Goal: Find specific page/section: Find specific page/section

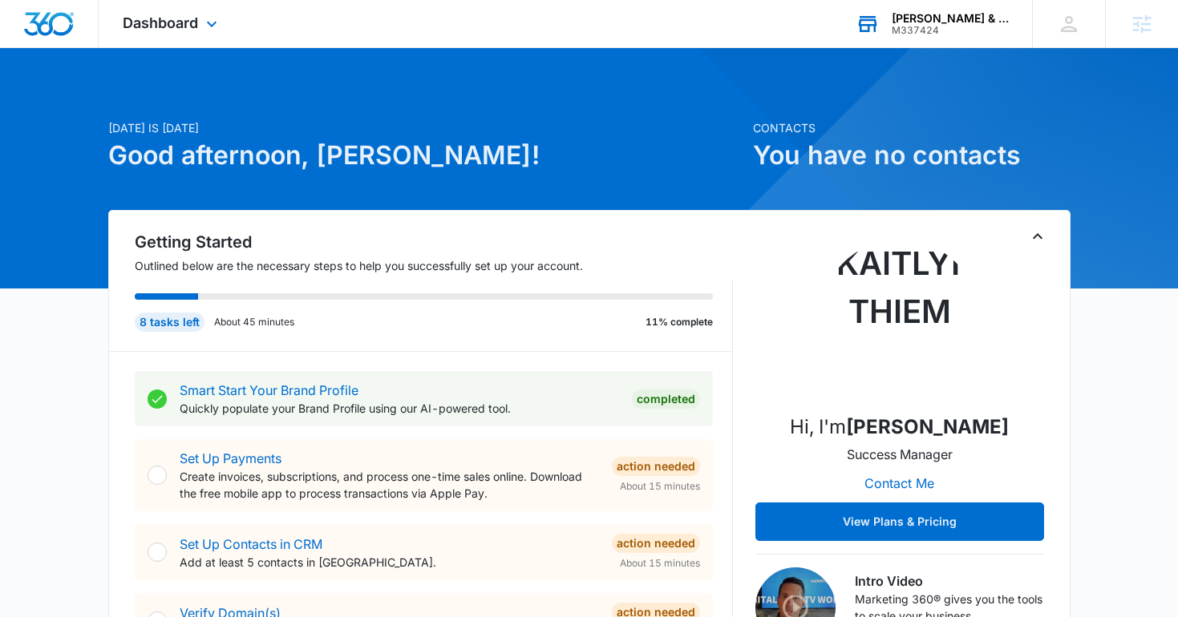
click at [864, 24] on icon at bounding box center [868, 24] width 18 height 13
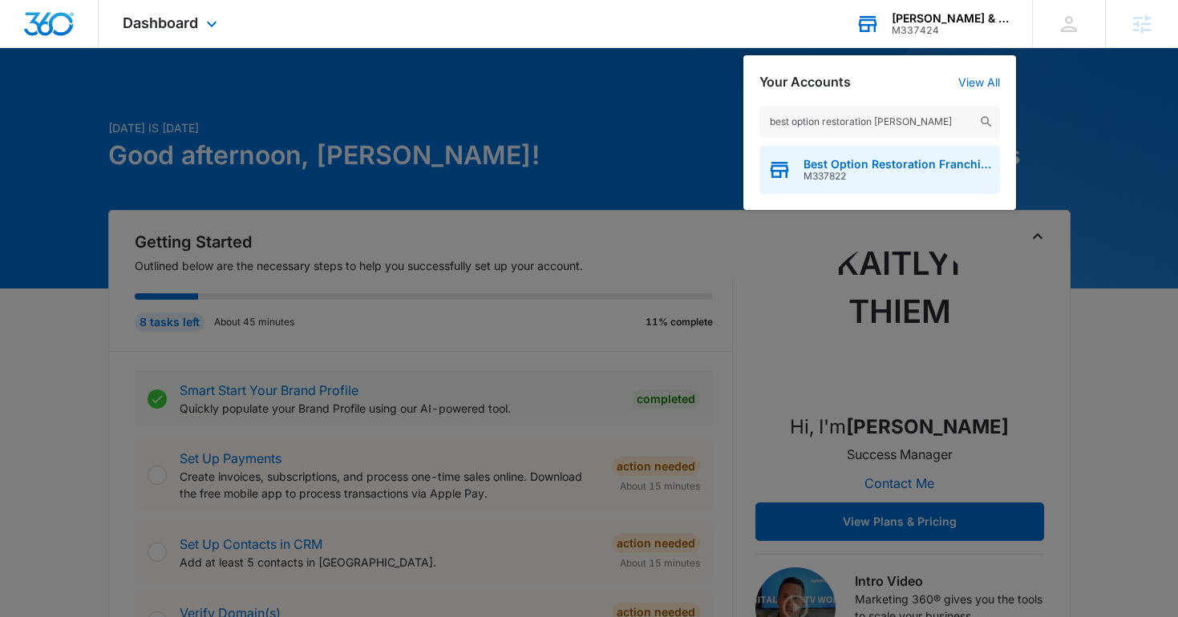
type input "best option restoration [PERSON_NAME]"
click at [855, 165] on span "Best Option Restoration Franchise Marketing" at bounding box center [898, 164] width 188 height 13
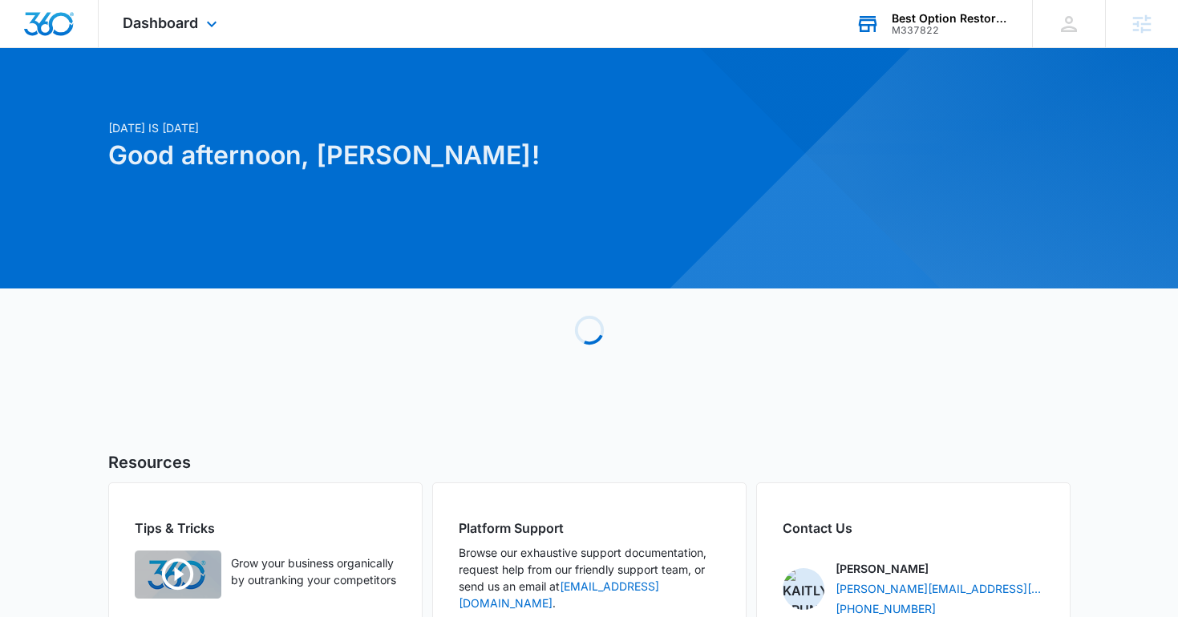
click at [203, 34] on div "Dashboard Apps Reputation Websites Forms CRM Email Social Shop Content Ads Inte…" at bounding box center [172, 23] width 147 height 47
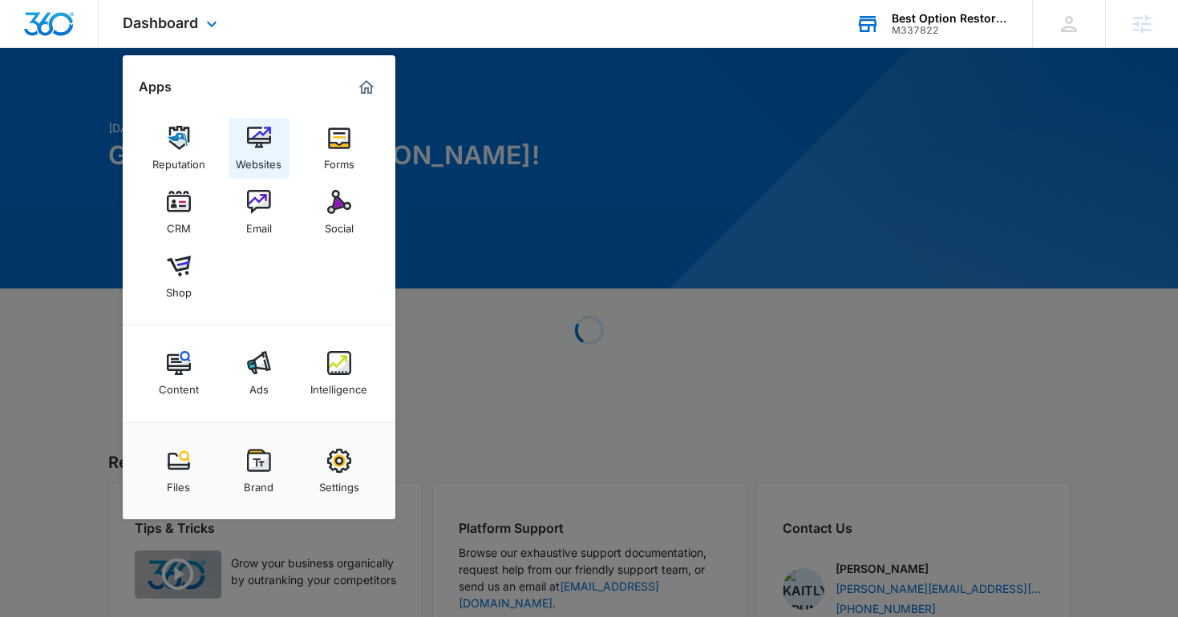
click at [266, 144] on img at bounding box center [259, 138] width 24 height 24
